Goal: Transaction & Acquisition: Purchase product/service

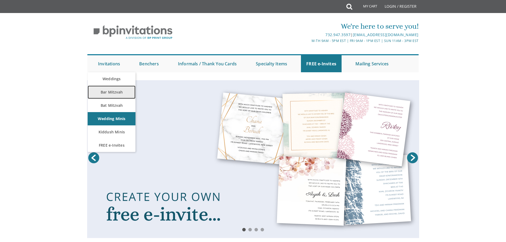
click at [116, 94] on link "Bar Mitzvah" at bounding box center [112, 92] width 48 height 13
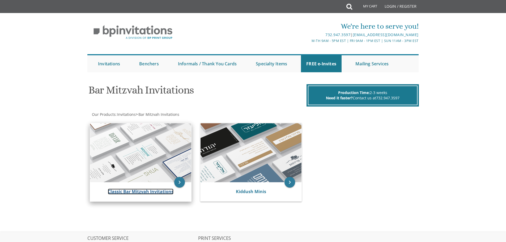
click at [129, 192] on link "Classic Bar Mitzvah Invitations" at bounding box center [141, 192] width 66 height 6
click at [125, 190] on link "Classic Bar Mitzvah Invitations" at bounding box center [141, 192] width 66 height 6
click at [178, 184] on icon "keyboard_arrow_right" at bounding box center [179, 182] width 11 height 11
click at [137, 191] on link "Classic Bar Mitzvah Invitations" at bounding box center [141, 192] width 66 height 6
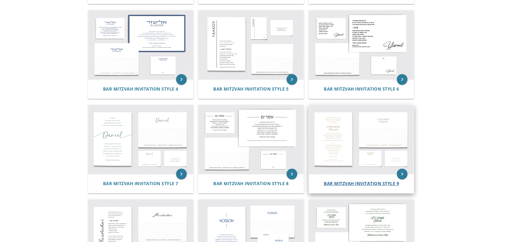
scroll to position [179, 0]
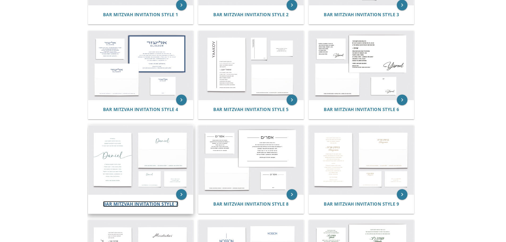
click at [159, 202] on span "Bar Mitzvah Invitation Style 7" at bounding box center [140, 204] width 75 height 6
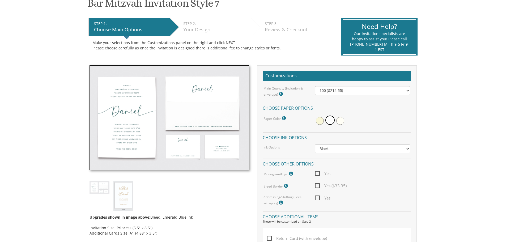
scroll to position [106, 0]
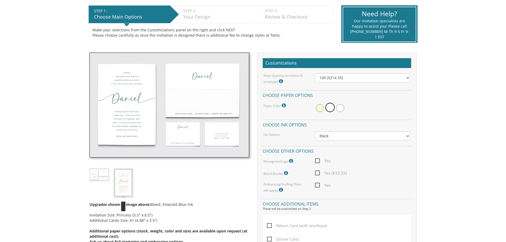
click at [124, 183] on img at bounding box center [123, 182] width 20 height 29
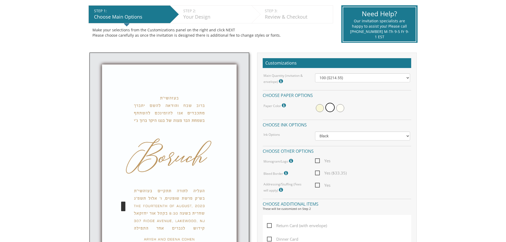
click at [103, 178] on img at bounding box center [170, 171] width 160 height 237
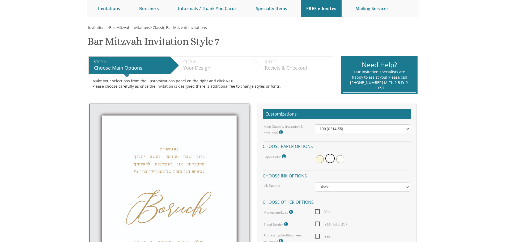
scroll to position [53, 0]
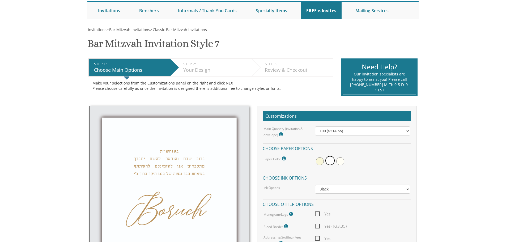
click at [209, 67] on div "Your Design" at bounding box center [216, 70] width 66 height 7
click at [102, 151] on img at bounding box center [170, 224] width 160 height 237
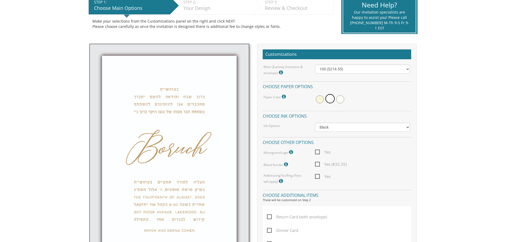
scroll to position [106, 0]
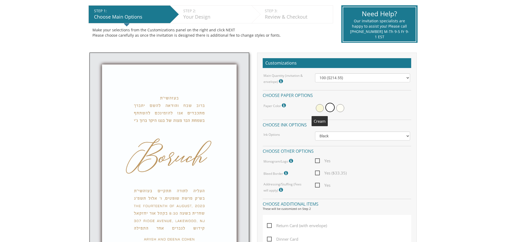
click at [322, 108] on span at bounding box center [320, 108] width 8 height 8
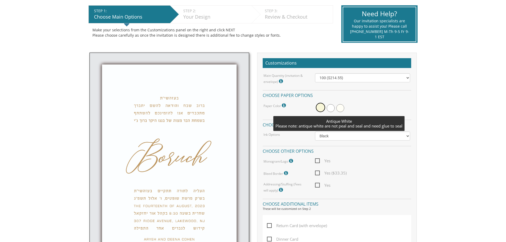
click at [339, 107] on span at bounding box center [340, 108] width 8 height 8
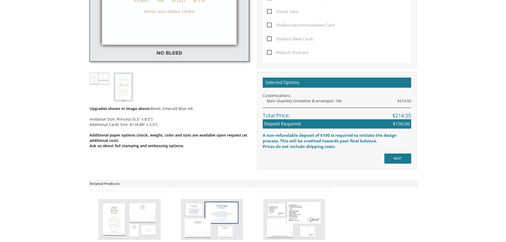
scroll to position [345, 0]
